Goal: Communication & Community: Answer question/provide support

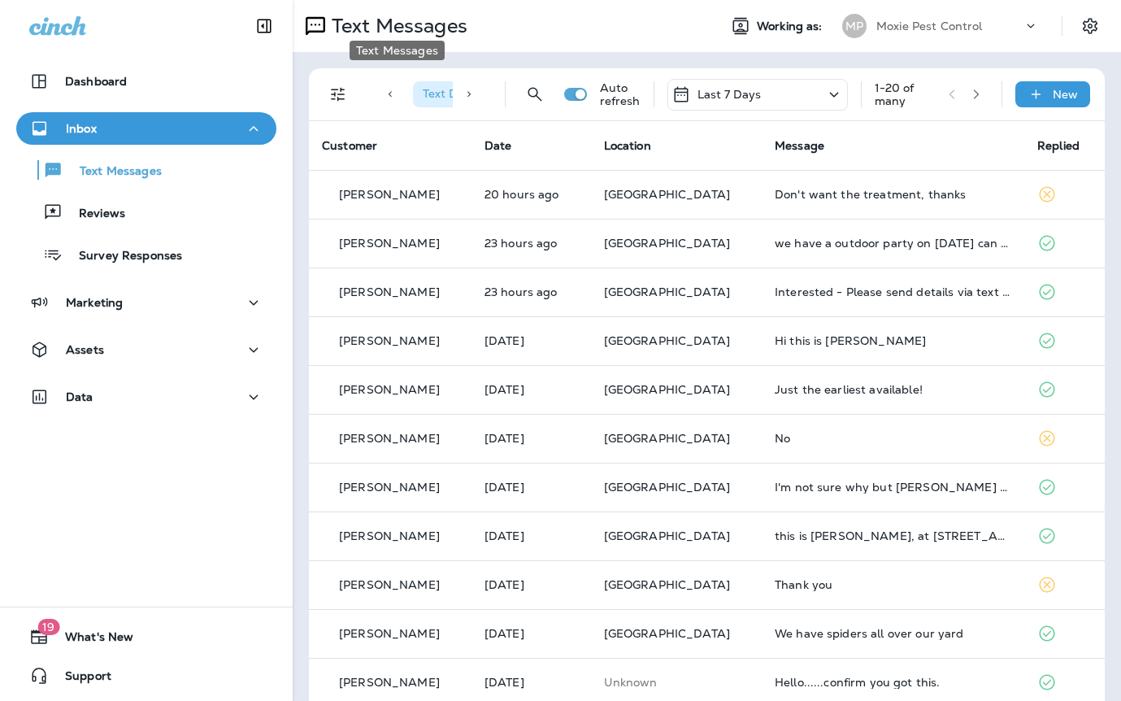
scroll to position [9, 0]
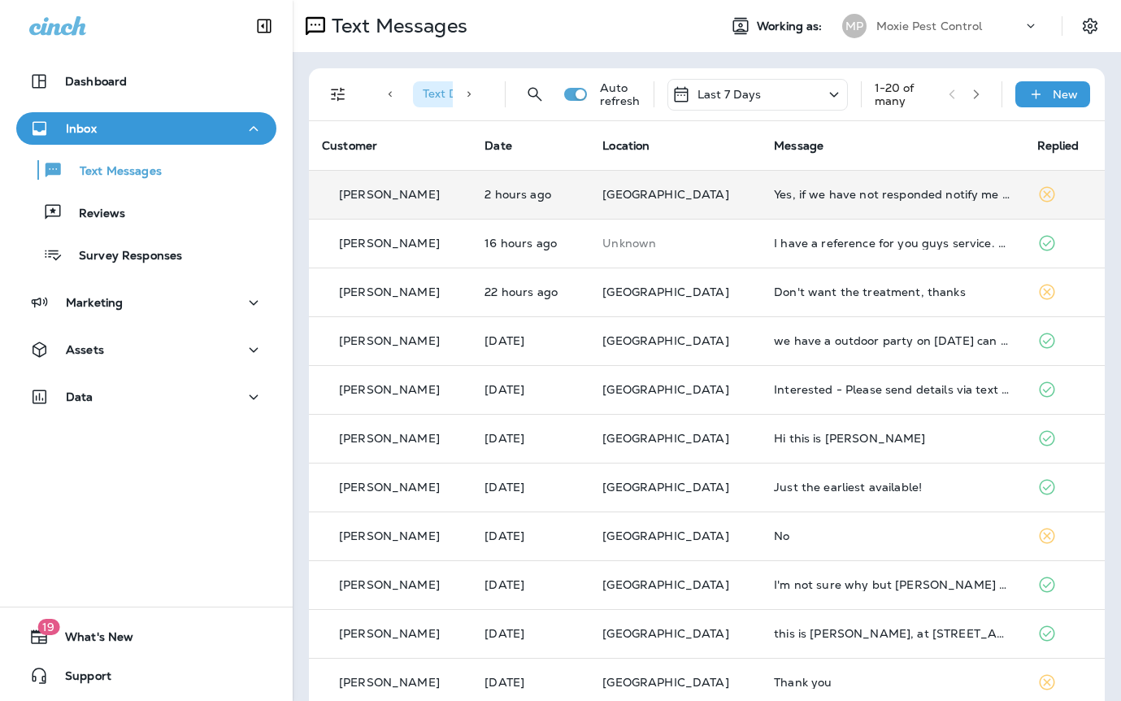
click at [761, 195] on td "Yes, if we have not responded notify me first available." at bounding box center [892, 194] width 263 height 49
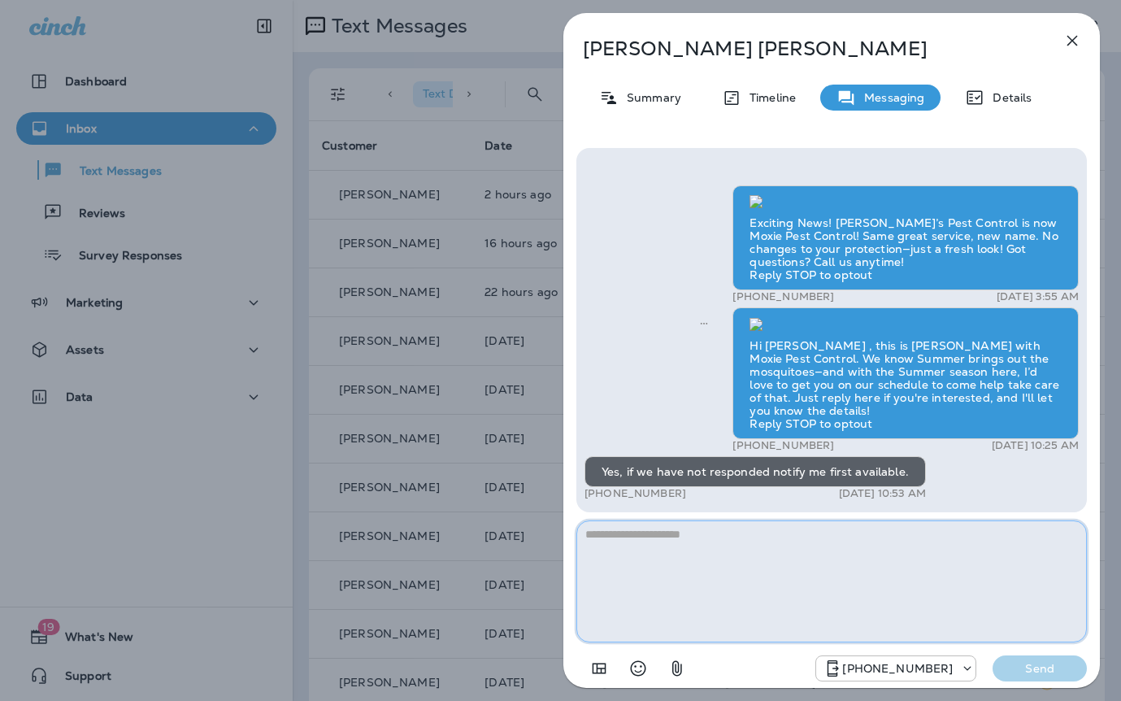
paste textarea "**********"
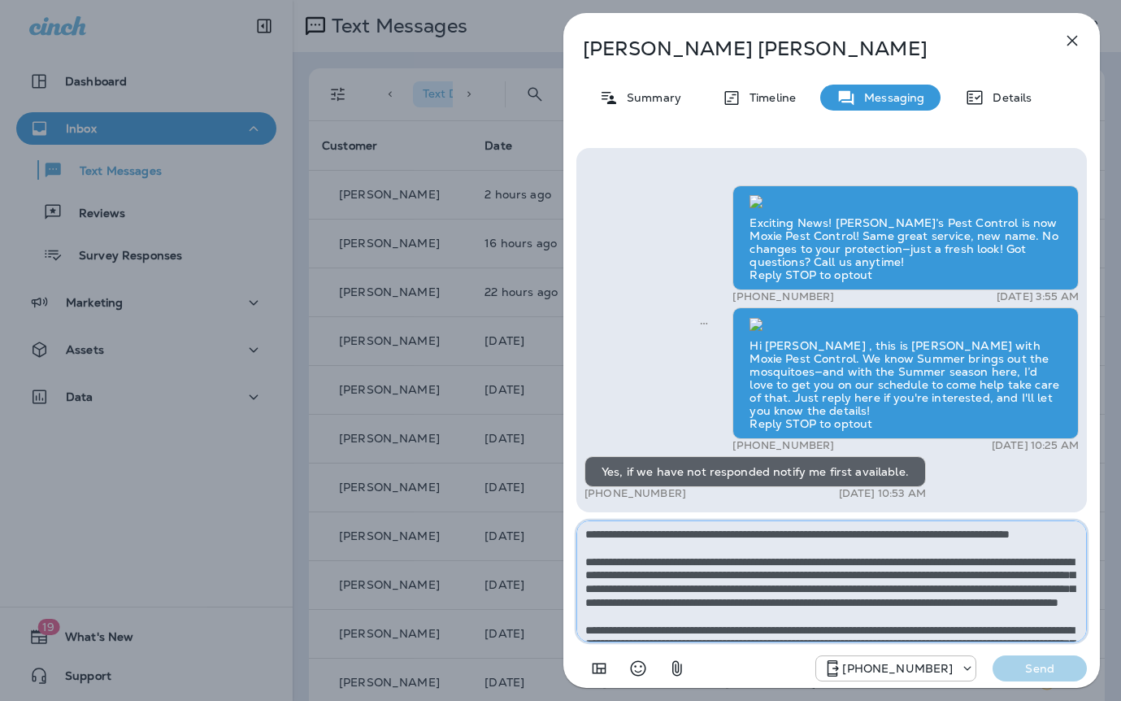
scroll to position [91, 0]
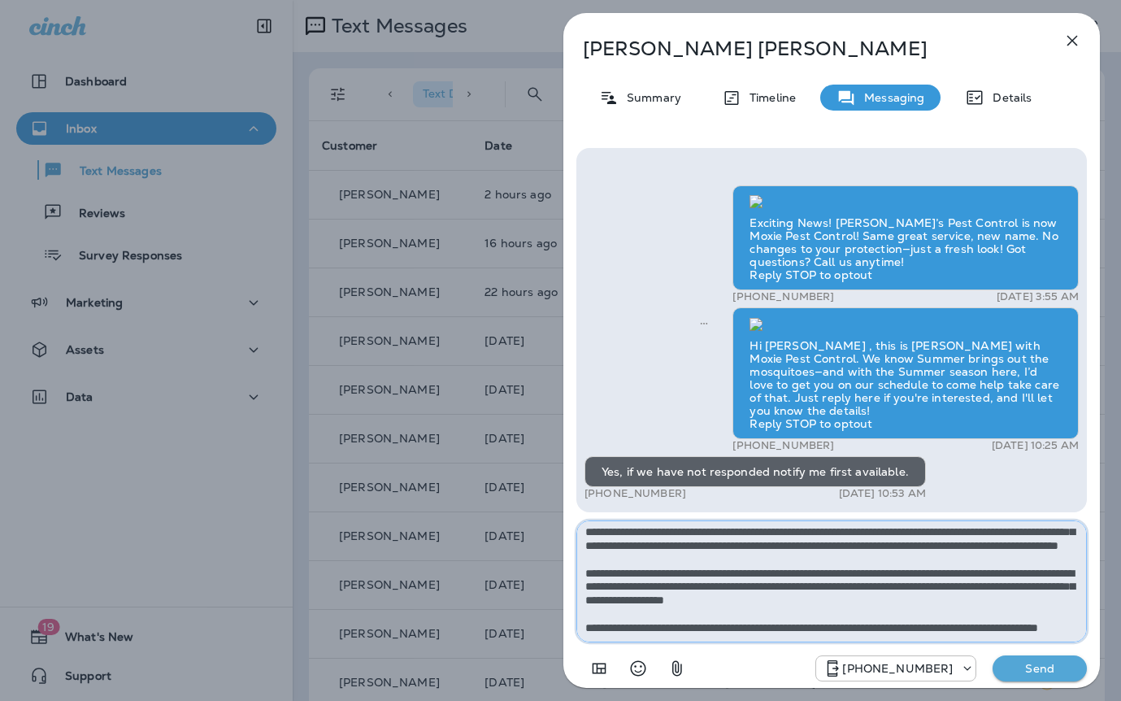
type textarea "**********"
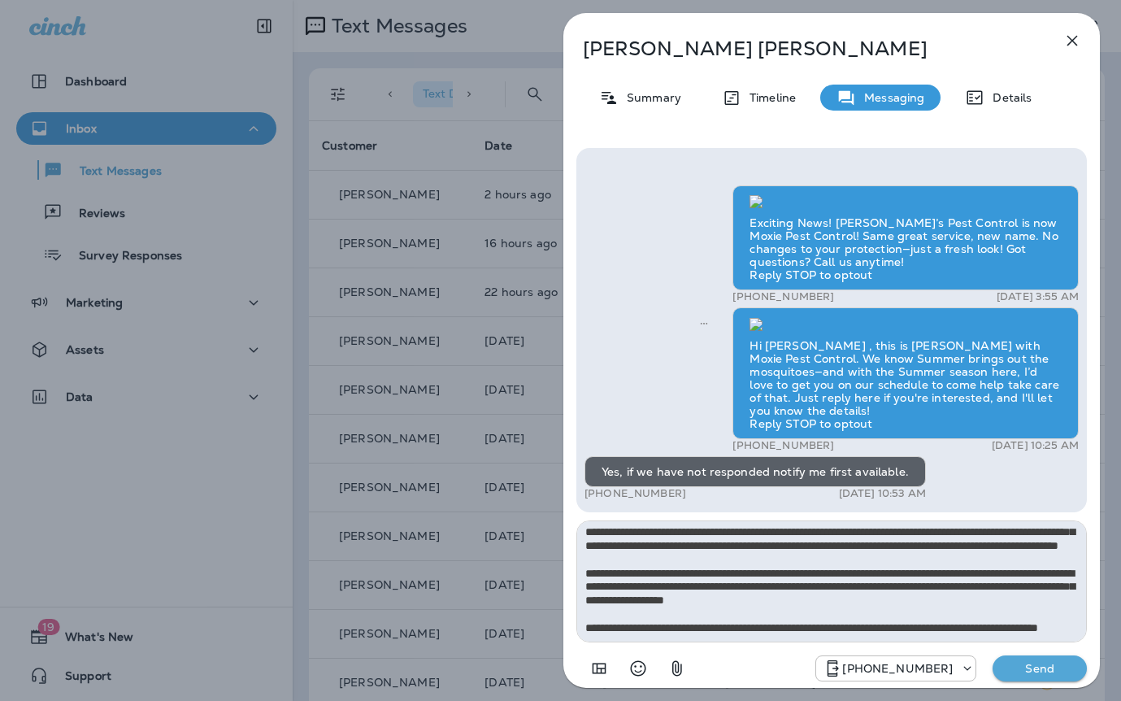
click at [1036, 657] on button "Send" at bounding box center [1039, 668] width 94 height 26
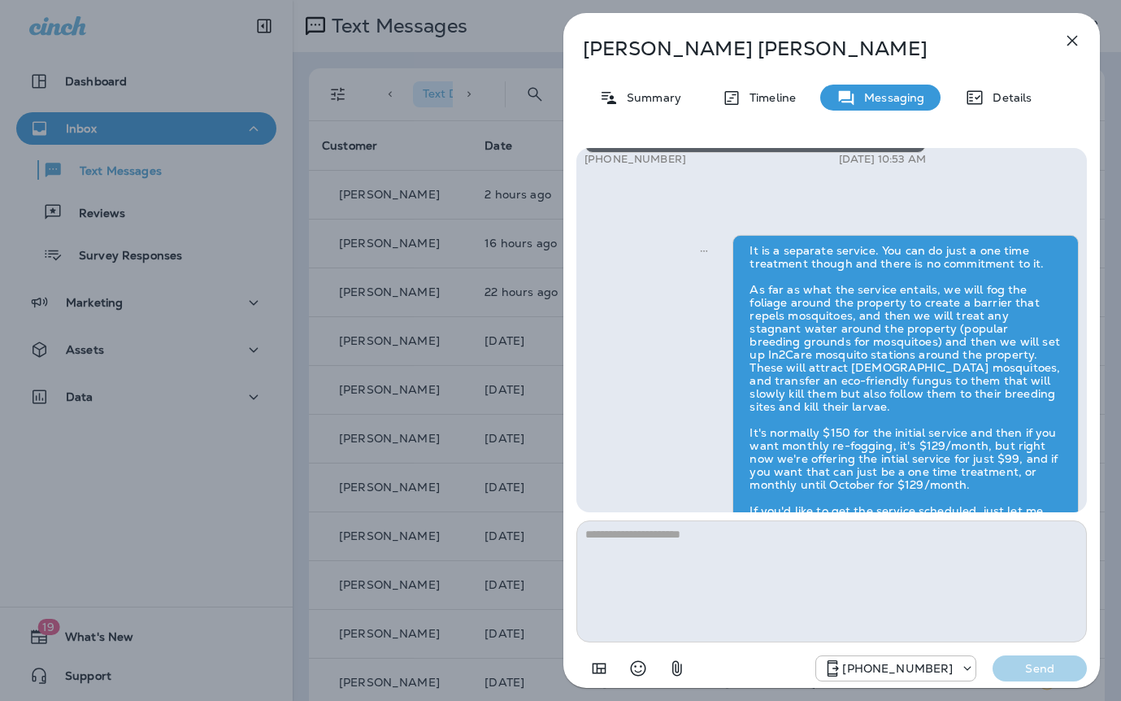
scroll to position [0, 0]
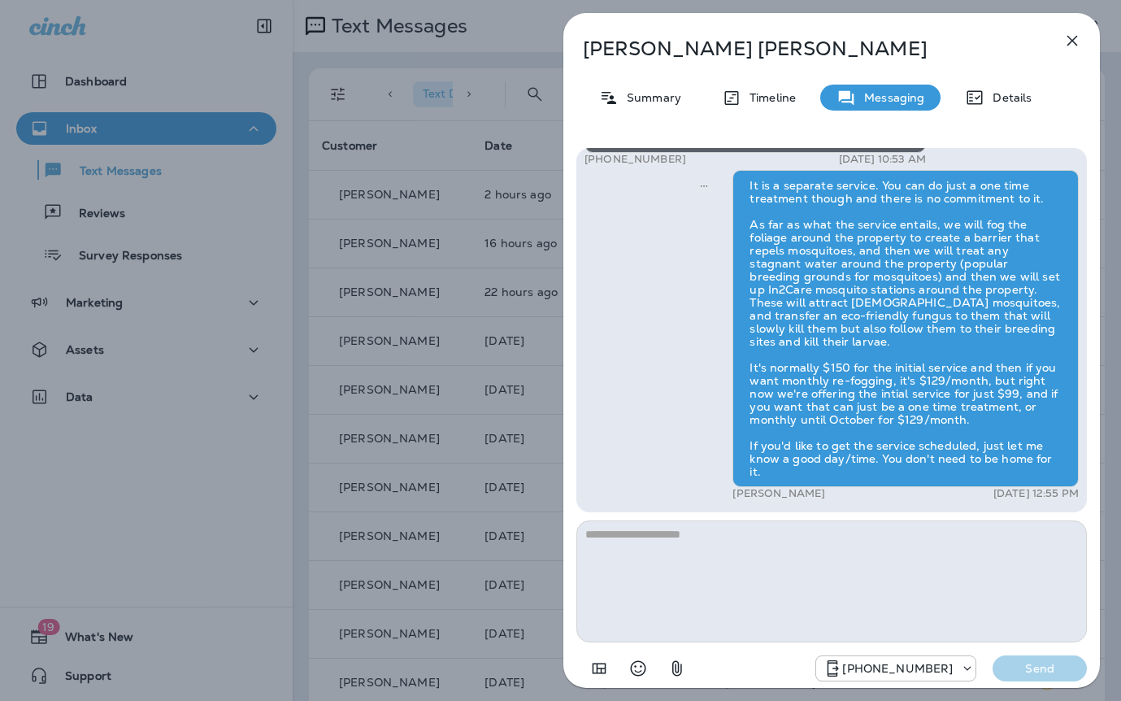
click at [496, 393] on div "Janet Walker Summary Timeline Messaging Details Exciting News! Joshua’s Pest Co…" at bounding box center [560, 350] width 1121 height 701
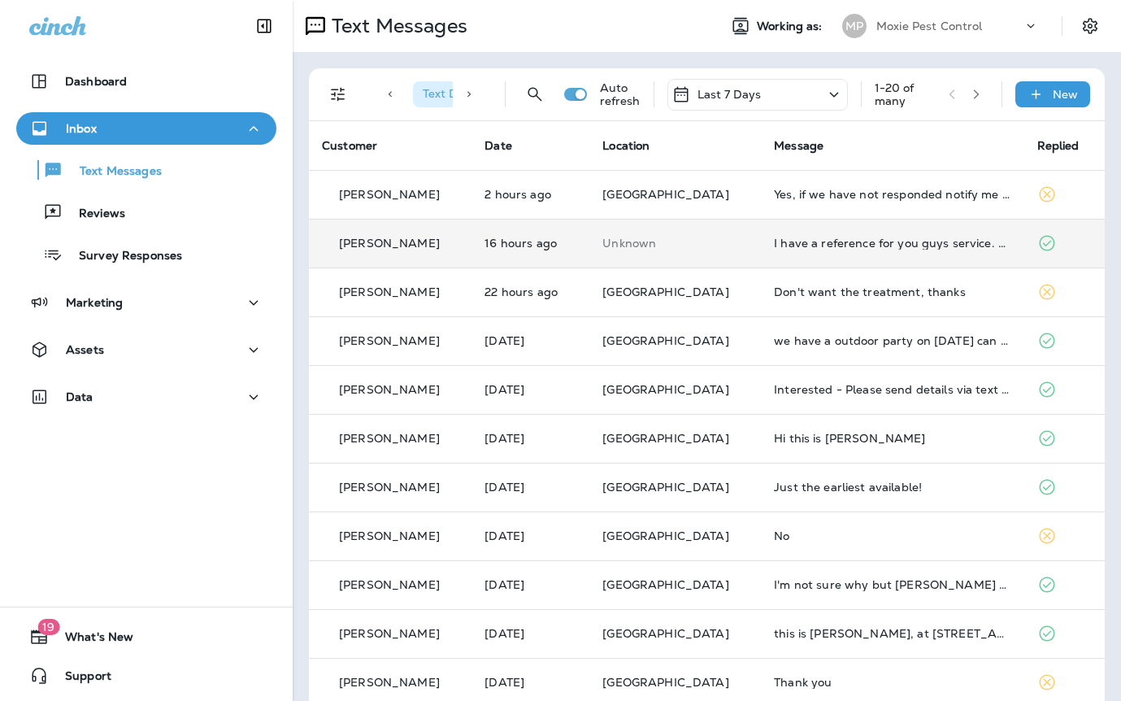
click at [825, 232] on td "I have a reference for you guys service. His name is [PERSON_NAME] and his cell…" at bounding box center [892, 243] width 263 height 49
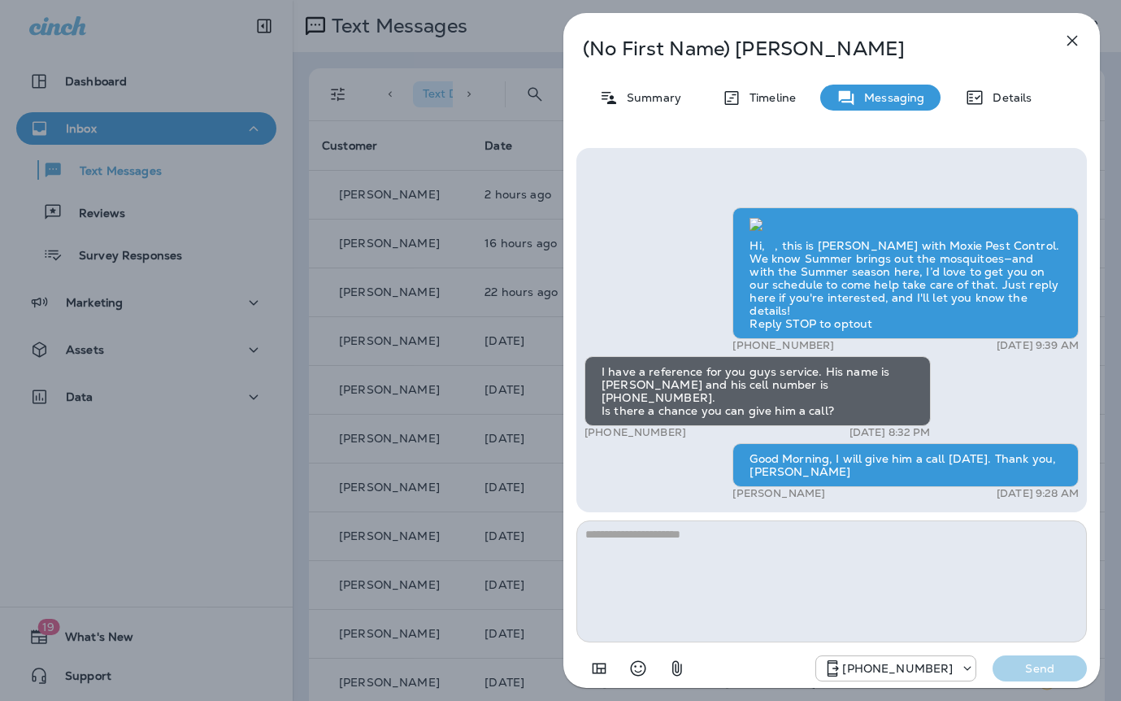
click at [509, 315] on div "(No First Name) Carranza Summary Timeline Messaging Details Hi, , this is Camer…" at bounding box center [560, 350] width 1121 height 701
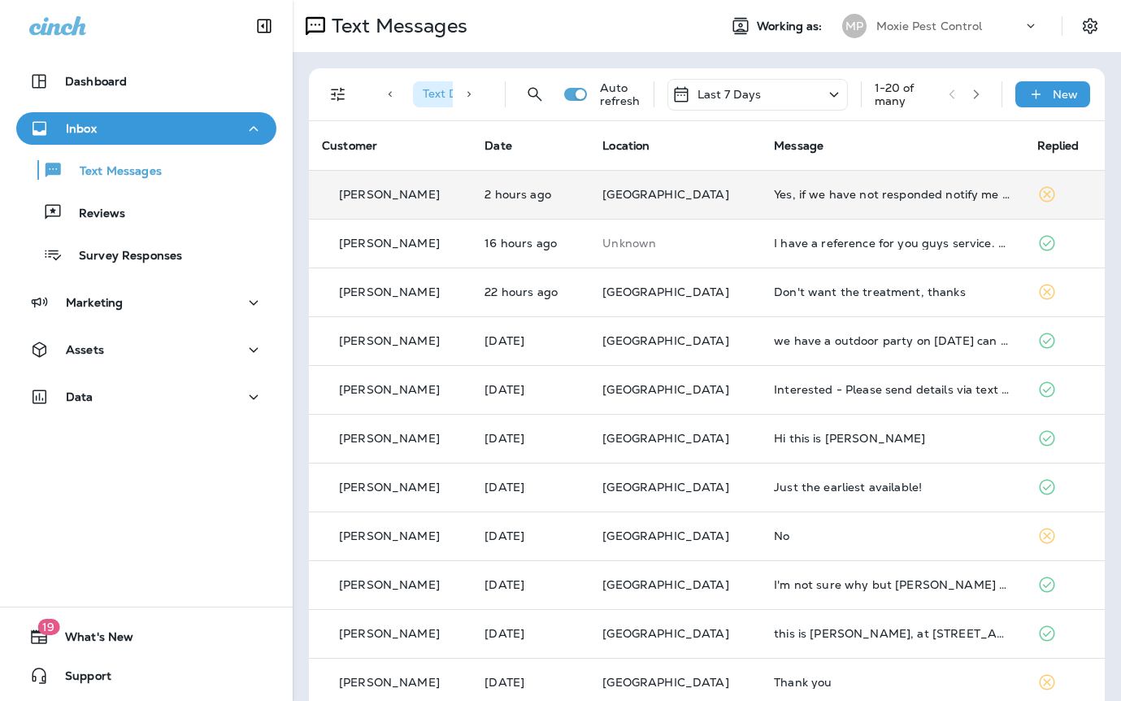
click at [831, 207] on td "Yes, if we have not responded notify me first available." at bounding box center [892, 194] width 263 height 49
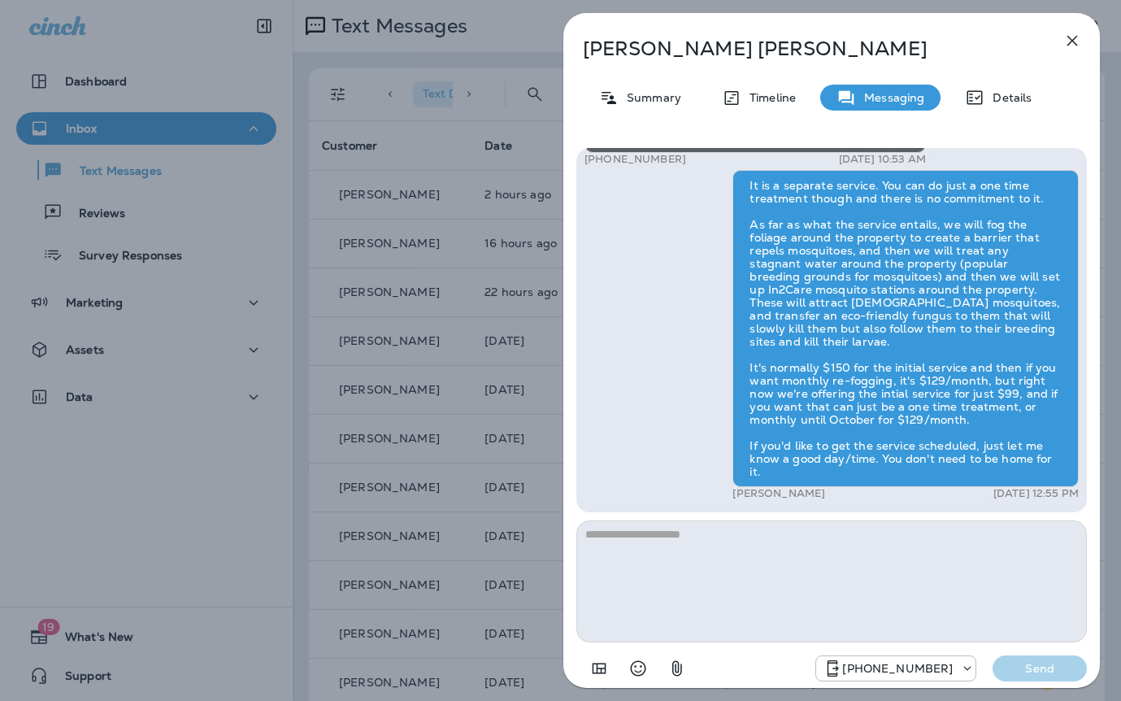
click at [553, 323] on div "Janet Walker Summary Timeline Messaging Details Exciting News! Joshua’s Pest Co…" at bounding box center [831, 350] width 579 height 701
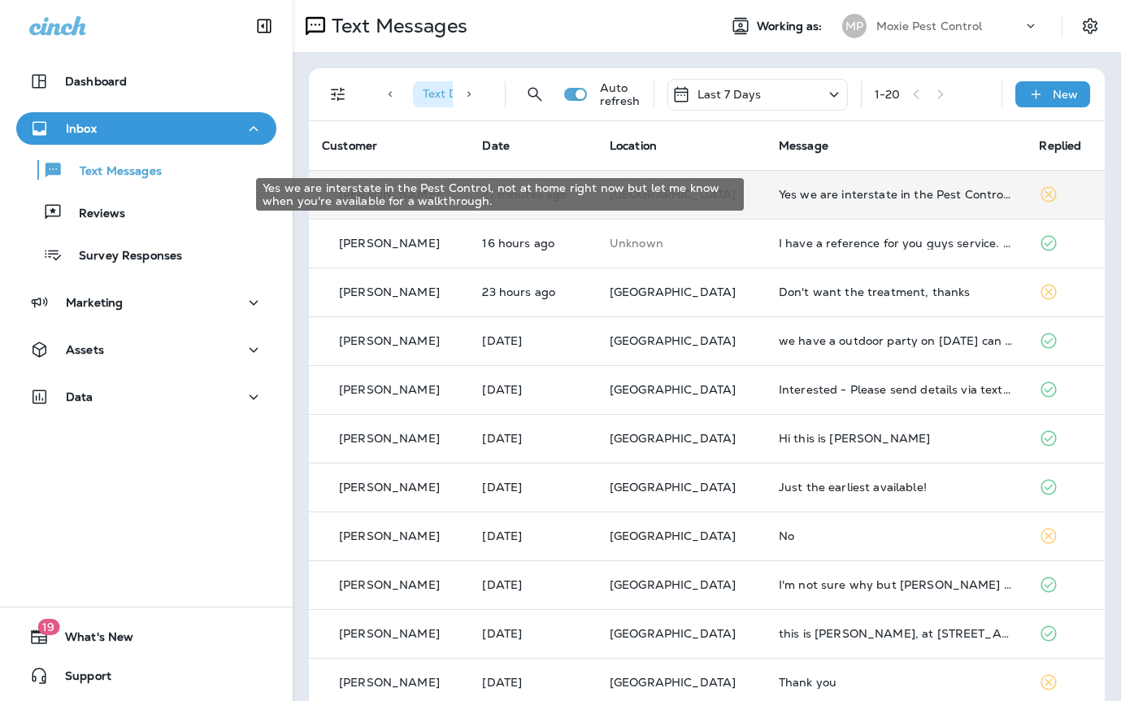
click at [892, 191] on div "Yes we are interstate in the Pest Control, not at home right now but let me kno…" at bounding box center [896, 194] width 235 height 13
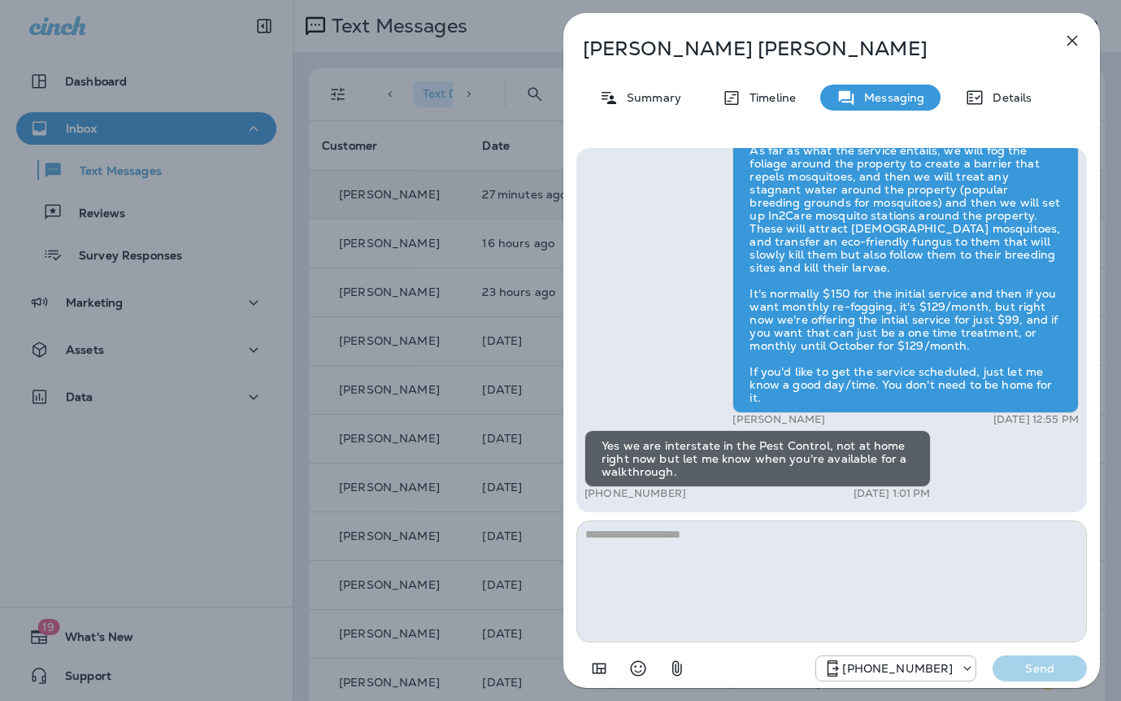
click at [462, 348] on div "Janet Walker Summary Timeline Messaging Details Exciting News! Joshua’s Pest Co…" at bounding box center [560, 350] width 1121 height 701
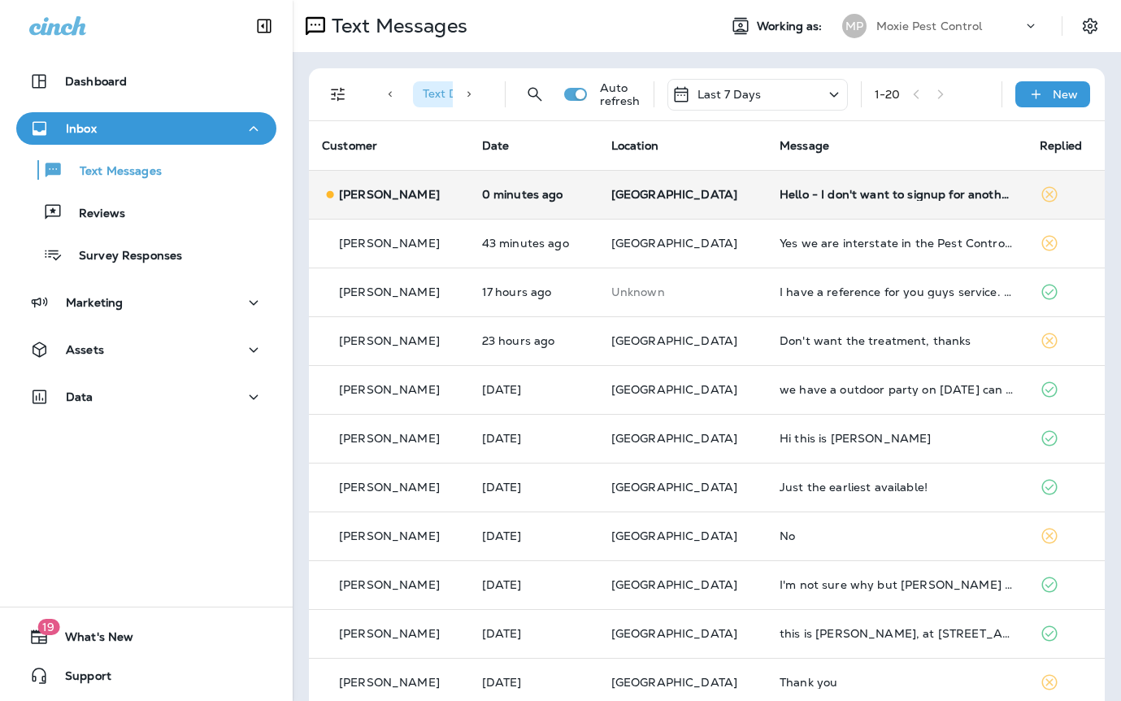
click at [803, 185] on td "Hello - I don't want to signup for another monthly service. I have a question a…" at bounding box center [896, 194] width 260 height 49
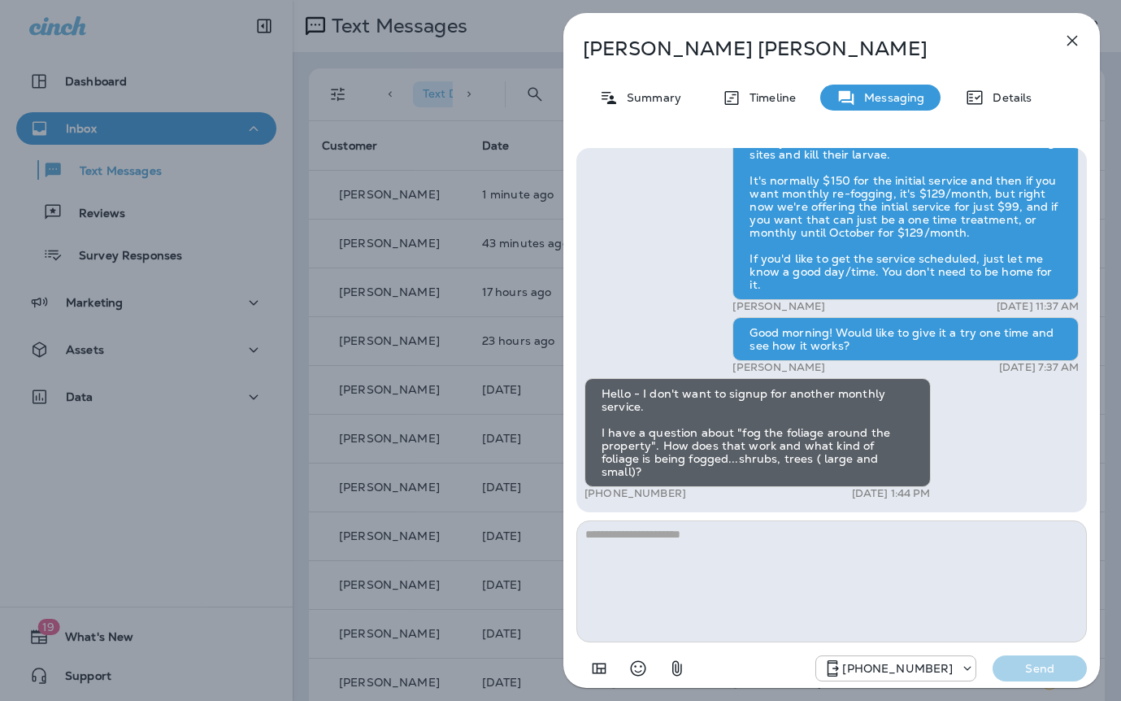
click at [493, 319] on div "Jay Sayers Summary Timeline Messaging Details Exciting News! Joshua’s Pest Cont…" at bounding box center [560, 350] width 1121 height 701
